Goal: Information Seeking & Learning: Learn about a topic

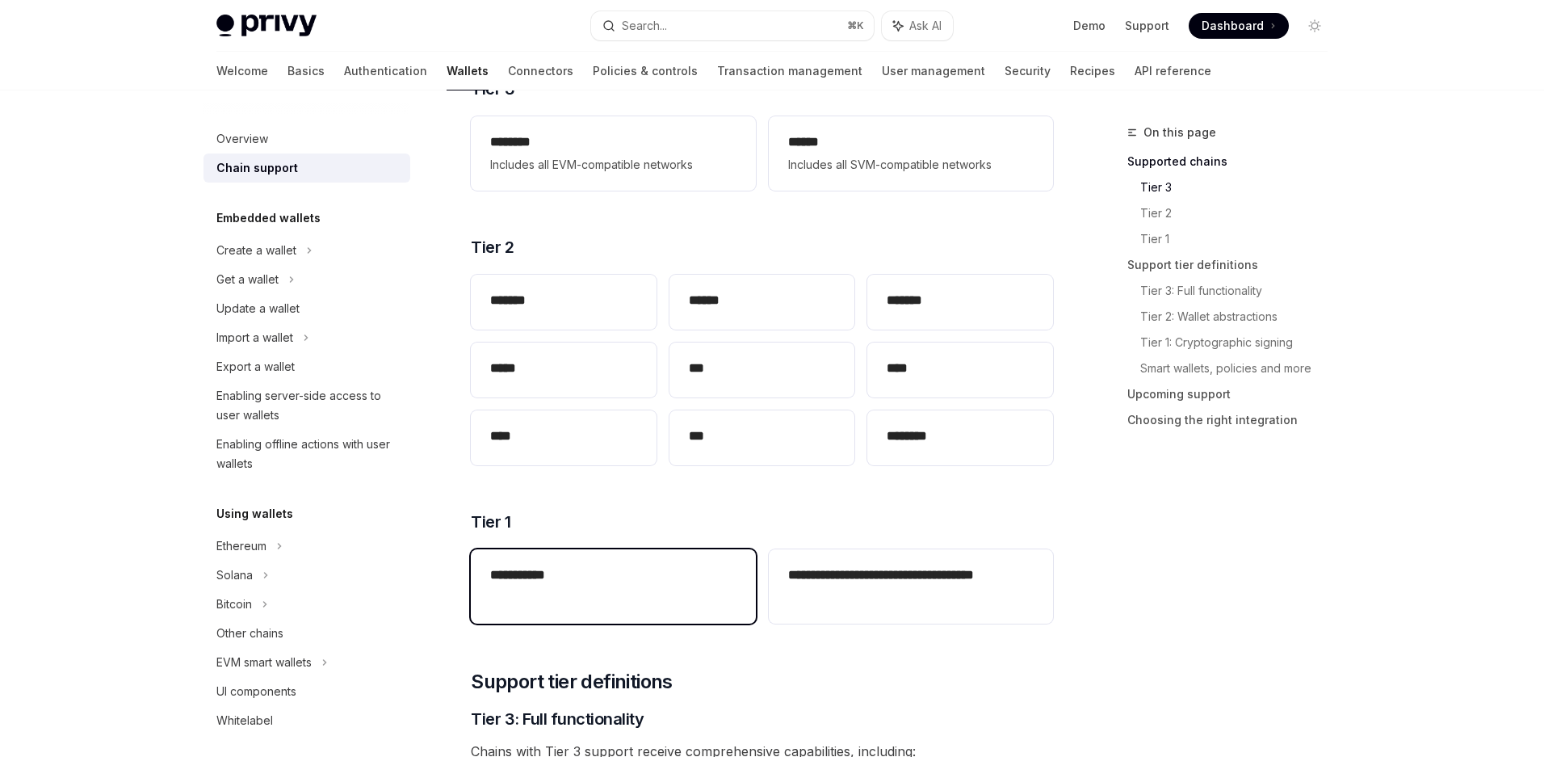
scroll to position [726, 0]
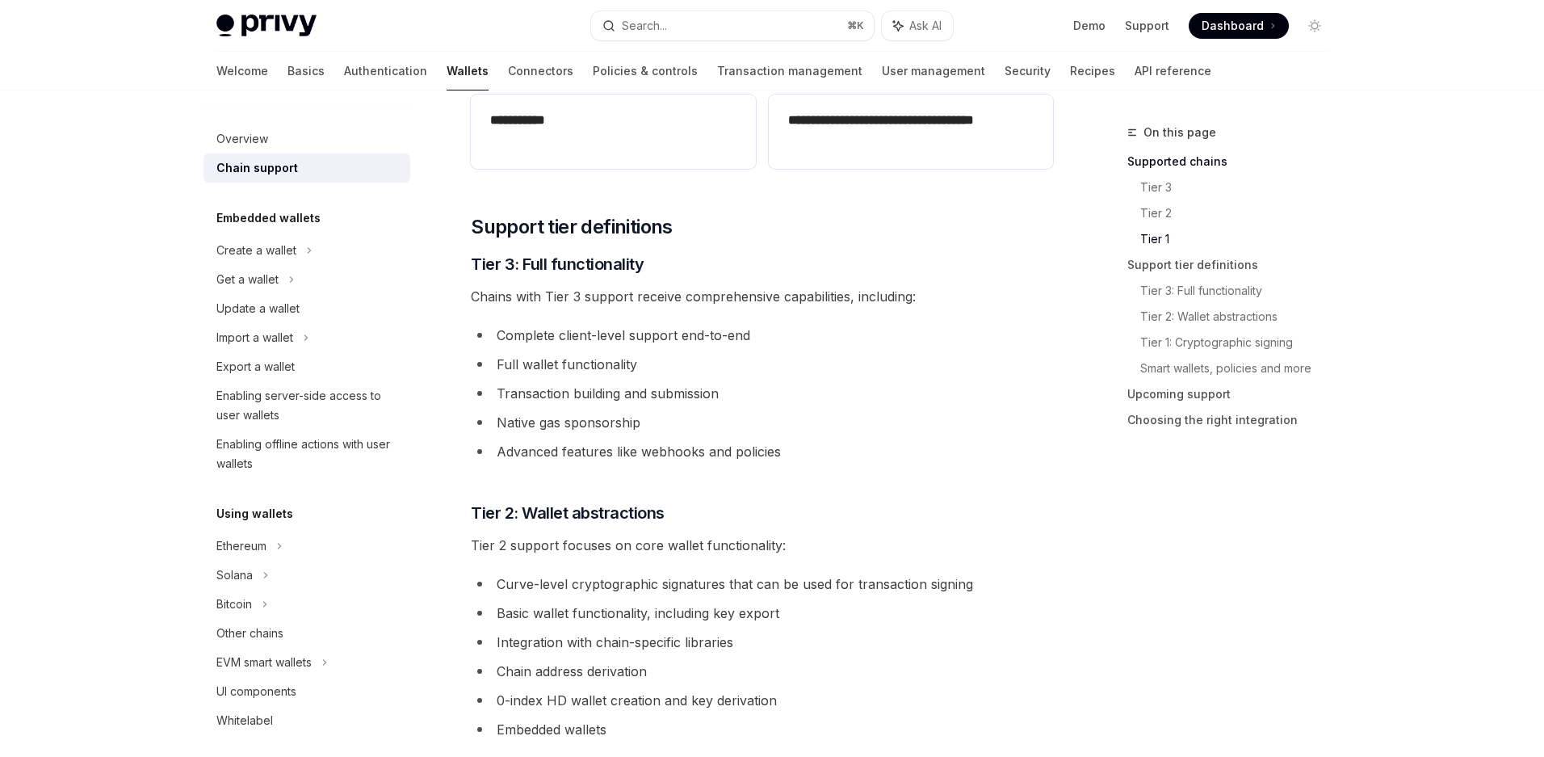
click at [830, 486] on div "**********" at bounding box center [762, 593] width 582 height 2230
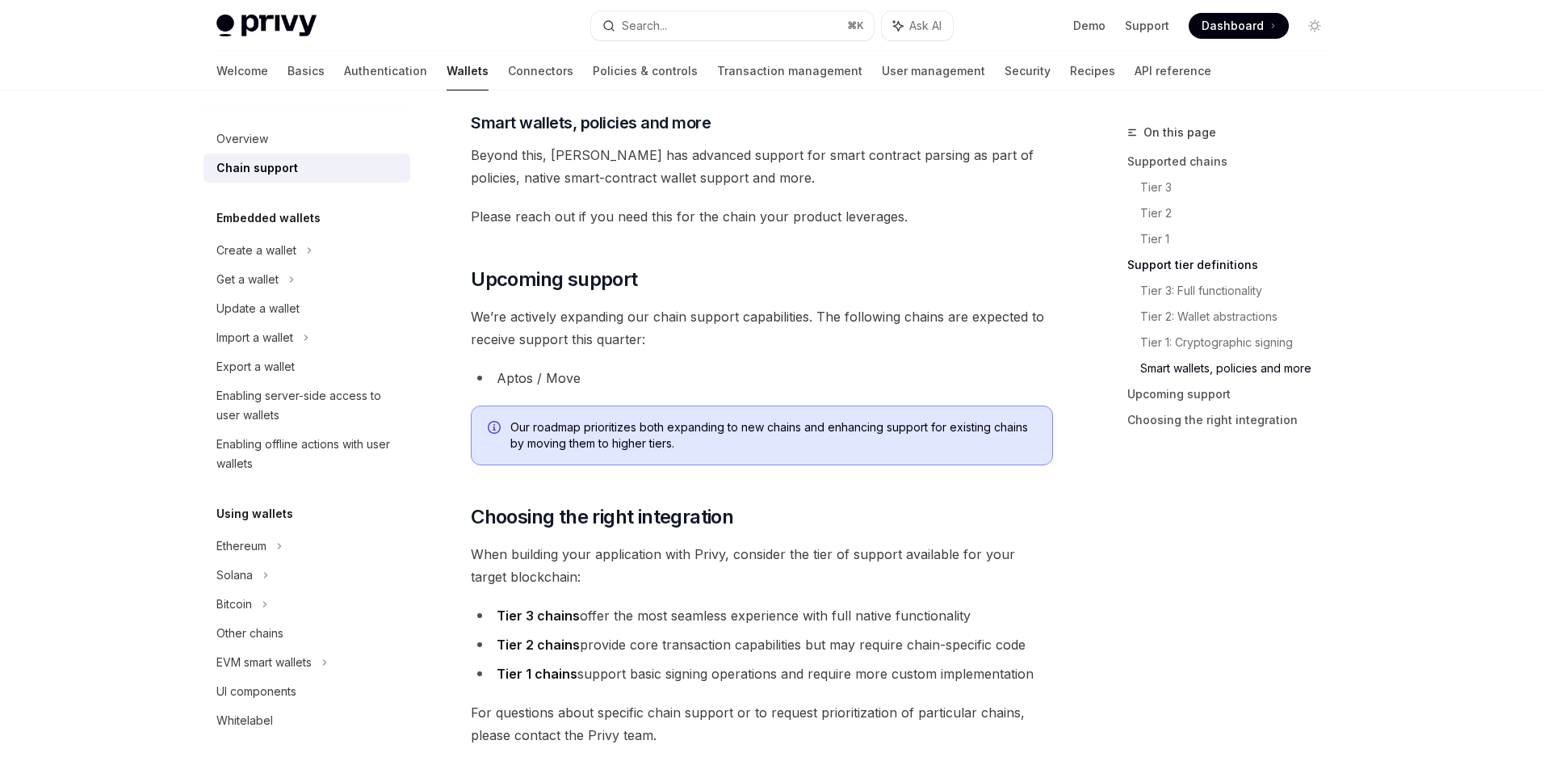
click at [690, 376] on li "Aptos / Move" at bounding box center [762, 378] width 582 height 23
click at [716, 406] on div "Our roadmap prioritizes both expanding to new chains and enhancing support for …" at bounding box center [762, 435] width 582 height 60
click at [761, 371] on li "Aptos / Move" at bounding box center [762, 378] width 582 height 23
click at [800, 440] on span "Our roadmap prioritizes both expanding to new chains and enhancing support for …" at bounding box center [773, 435] width 526 height 32
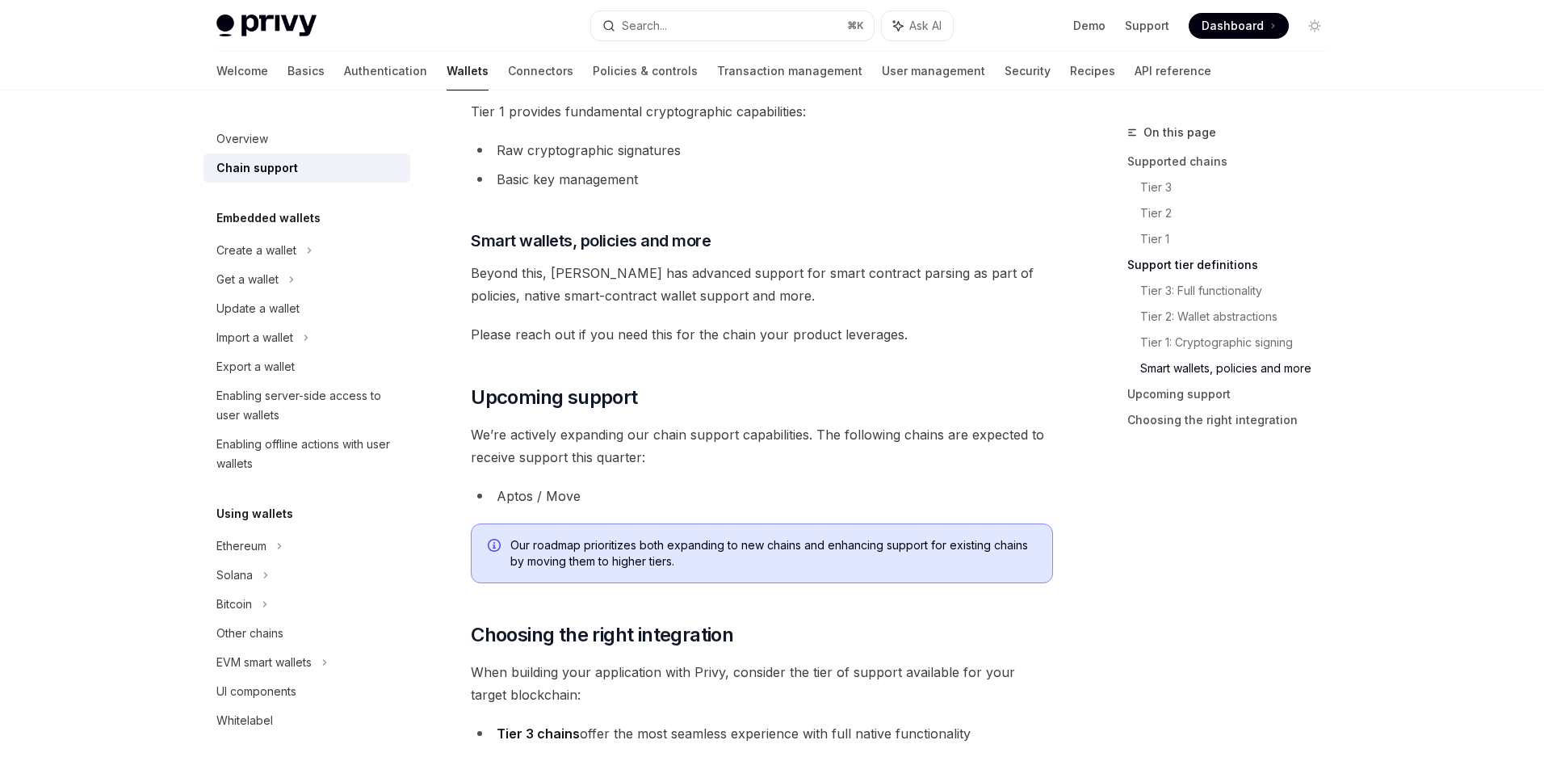
scroll to position [1383, 0]
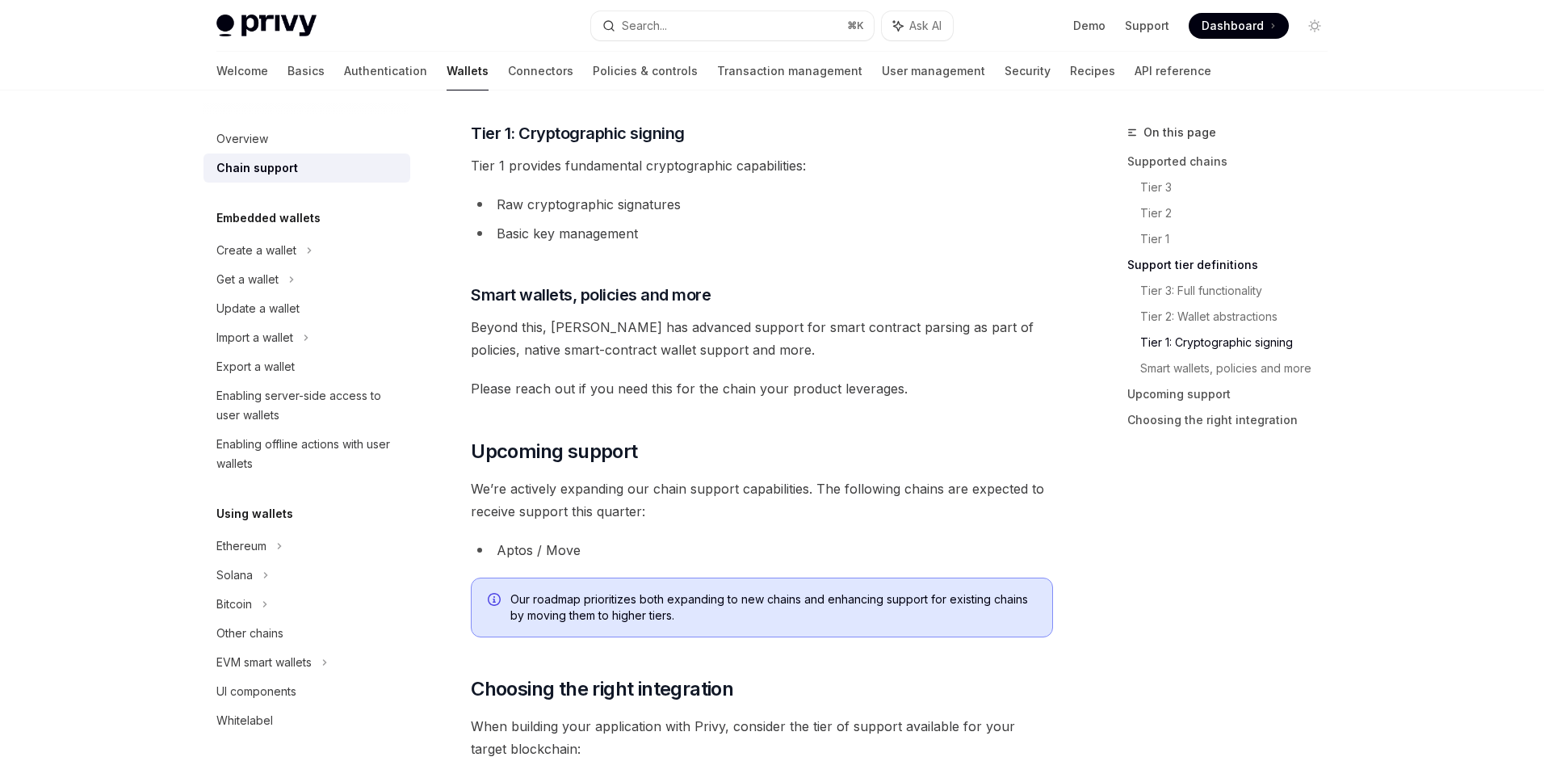
click at [571, 548] on li "Aptos / Move" at bounding box center [762, 550] width 582 height 23
click at [514, 547] on li "Aptos / Move" at bounding box center [762, 550] width 582 height 23
click at [517, 610] on span "Our roadmap prioritizes both expanding to new chains and enhancing support for …" at bounding box center [773, 607] width 526 height 32
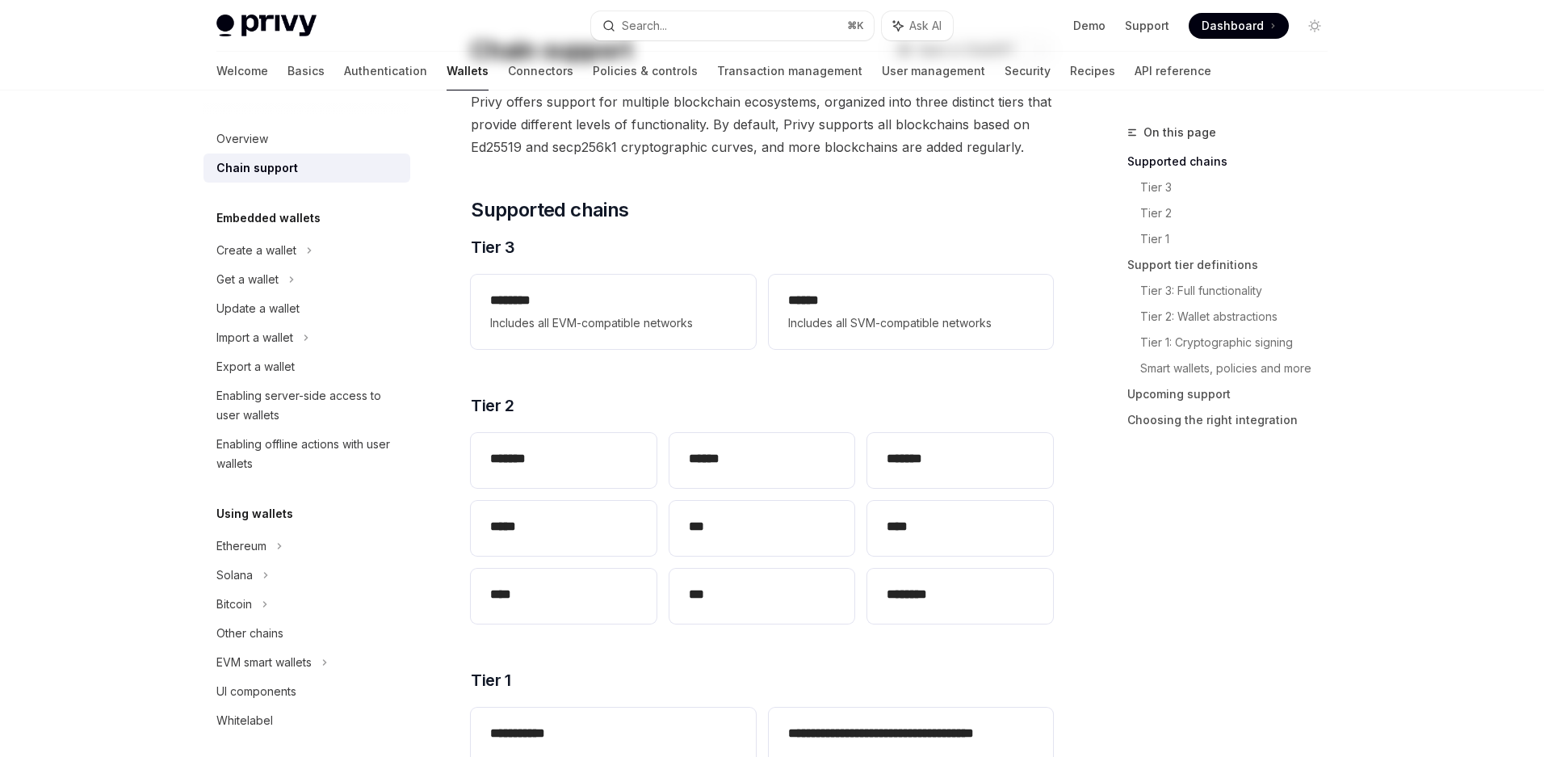
scroll to position [0, 0]
